Goal: Task Accomplishment & Management: Manage account settings

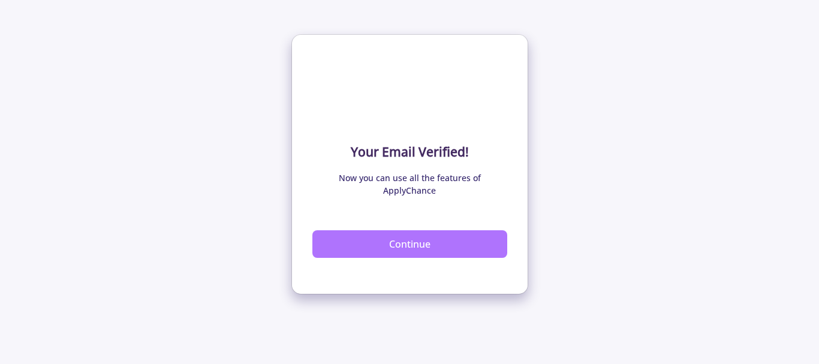
click at [402, 230] on button "Continue" at bounding box center [409, 244] width 195 height 28
click at [375, 230] on button "Continue" at bounding box center [409, 244] width 195 height 28
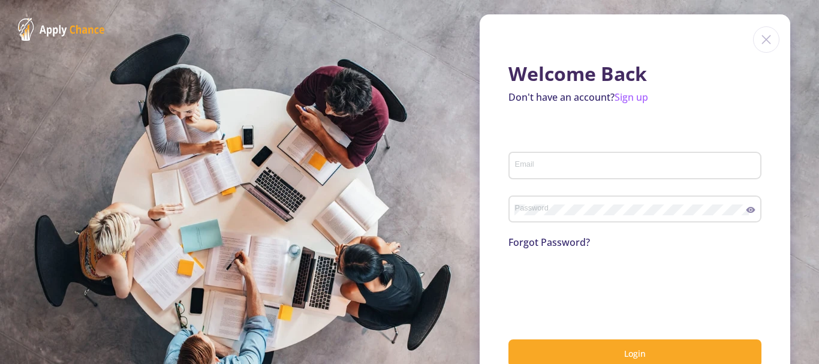
click at [533, 162] on input "Email" at bounding box center [636, 166] width 245 height 11
type input "[EMAIL_ADDRESS][DOMAIN_NAME]"
click at [540, 215] on div "Password" at bounding box center [630, 206] width 232 height 31
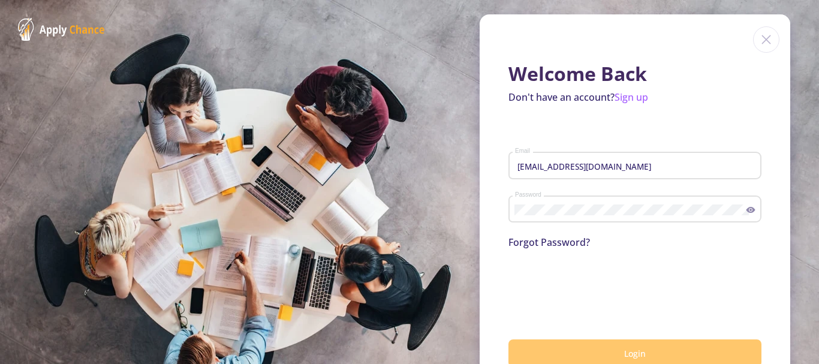
click at [631, 354] on span "Login" at bounding box center [635, 353] width 22 height 11
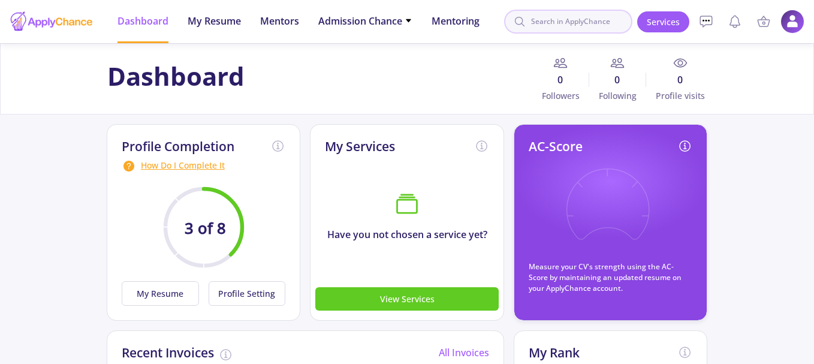
click at [553, 25] on input at bounding box center [568, 22] width 128 height 24
click at [413, 92] on div "Dashboard 0 Followers 0 Following 0 Profile visits" at bounding box center [408, 79] width 610 height 46
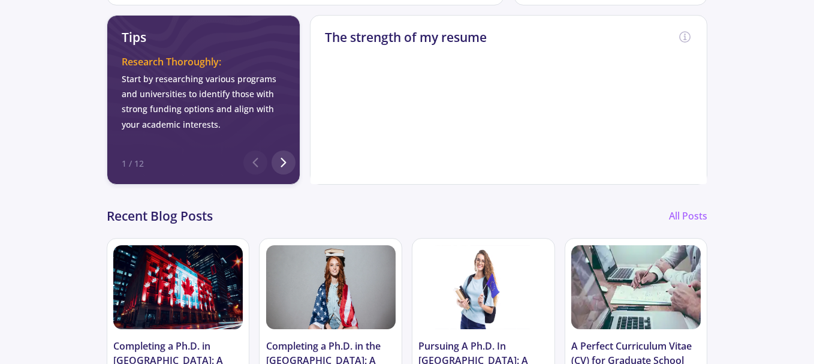
scroll to position [540, 0]
